Goal: Information Seeking & Learning: Find specific page/section

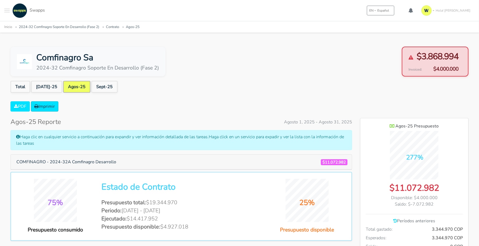
scroll to position [384, 108]
click at [411, 55] on icon at bounding box center [411, 57] width 5 height 5
click at [91, 84] on link "Sept-25" at bounding box center [104, 87] width 26 height 12
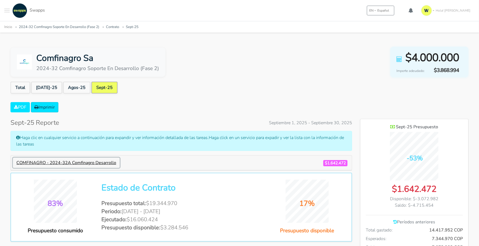
click at [98, 162] on button "COMFINAGRO - 2024-32A Comfinagro Desarrollo" at bounding box center [66, 162] width 107 height 10
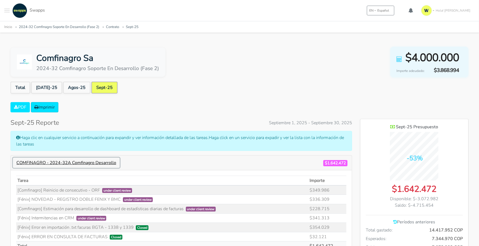
scroll to position [424, 108]
click at [61, 189] on td "[Comfinagro] Reinicio de consecutivo - ORF under client review" at bounding box center [162, 189] width 292 height 9
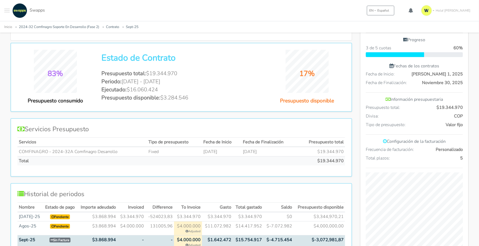
scroll to position [235, 0]
